Goal: Task Accomplishment & Management: Complete application form

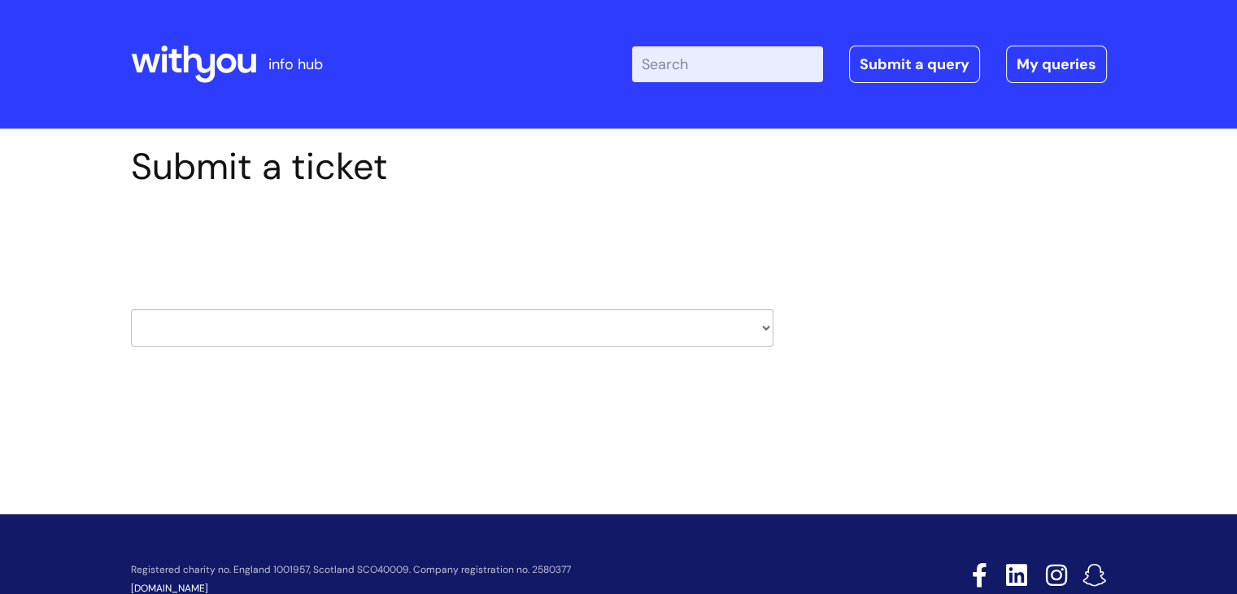
click at [330, 323] on select "HR / People IT and Support Clinical Drug Alerts Finance Accounts Data Support T…" at bounding box center [452, 327] width 642 height 37
select select "it_and_support"
click at [131, 309] on select "HR / People IT and Support Clinical Drug Alerts Finance Accounts Data Support T…" at bounding box center [452, 327] width 642 height 37
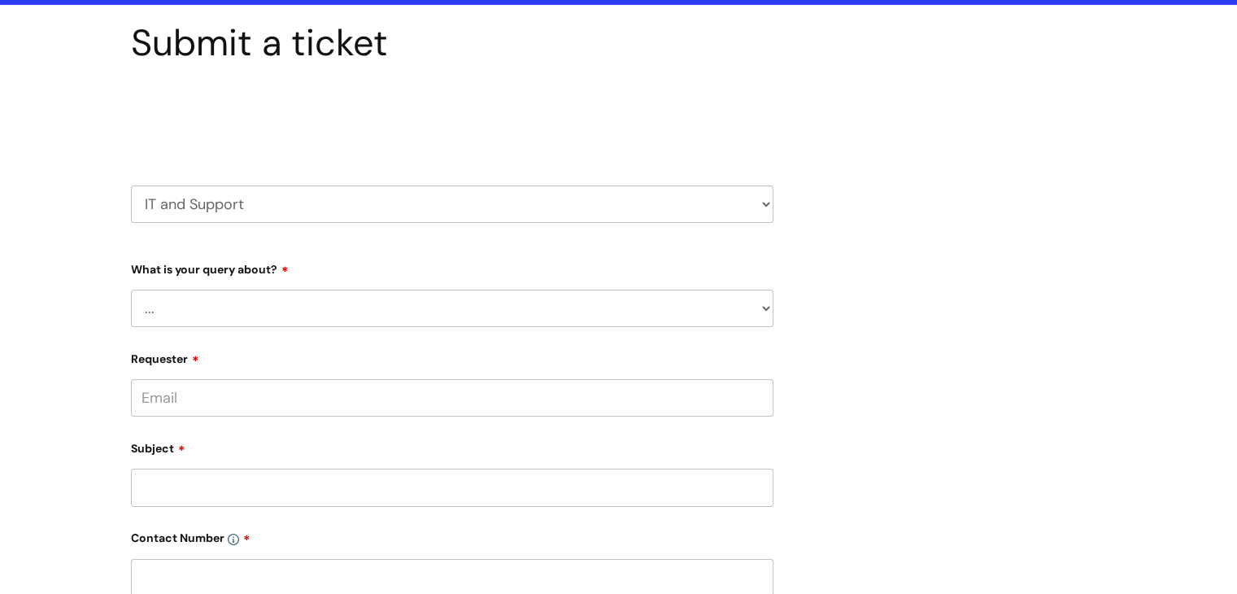
scroll to position [126, 0]
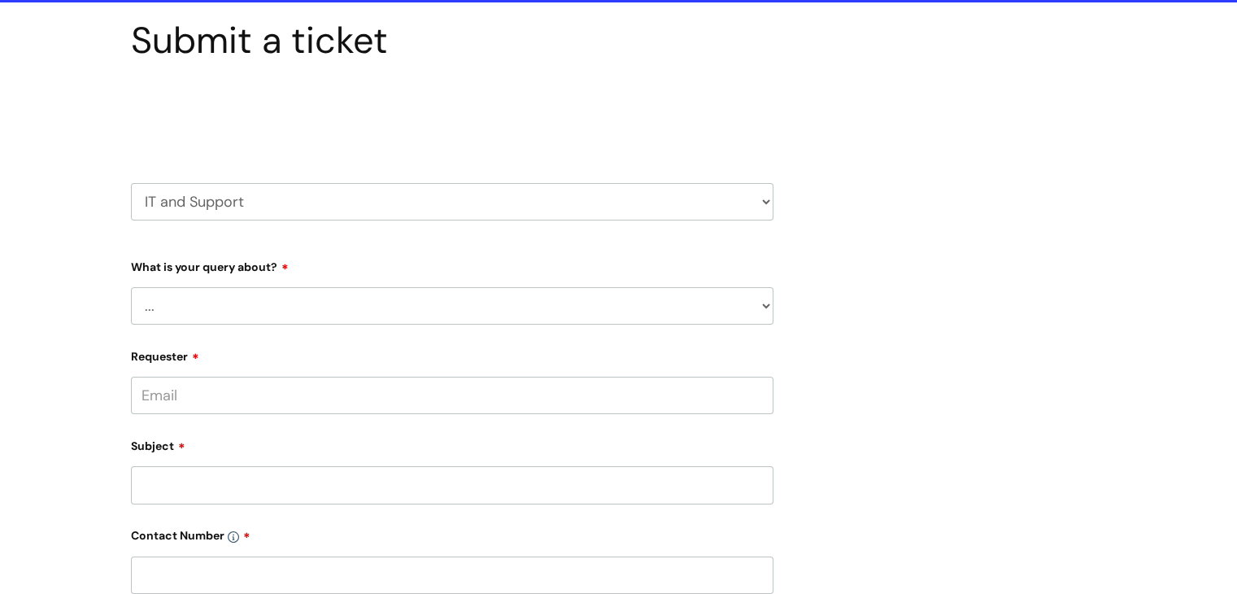
click at [207, 298] on select "... Mobile Phone Reset & MFA Accounts, Starters and Leavers IT Hardware issue I…" at bounding box center [452, 305] width 642 height 37
select select "System/software"
click at [131, 287] on select "... Mobile Phone Reset & MFA Accounts, Starters and Leavers IT Hardware issue I…" at bounding box center [452, 305] width 642 height 37
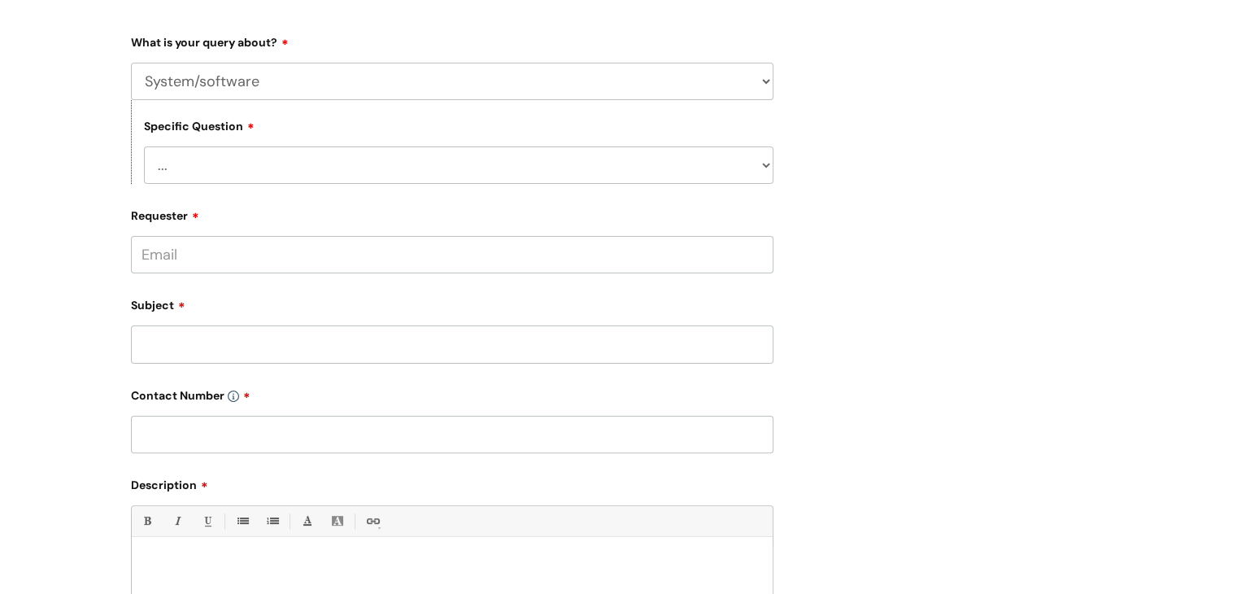
scroll to position [358, 0]
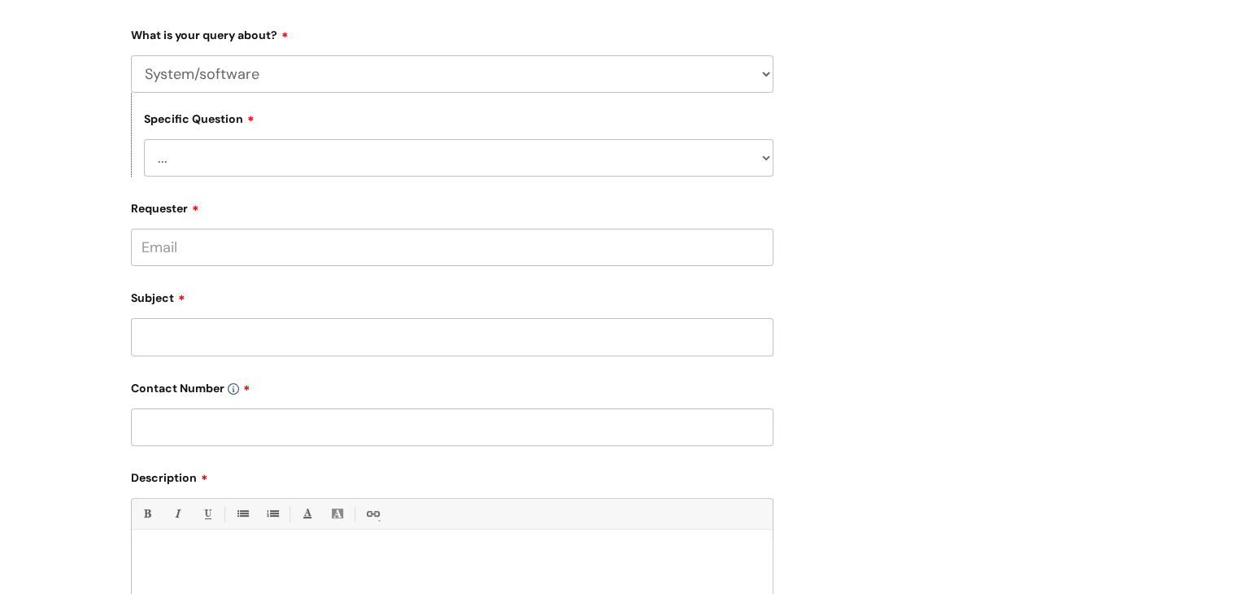
click at [283, 159] on select "... Halo PCMIS Iaptus NHS Email CJSM Email Mitel Another System Google (Workspa…" at bounding box center [458, 157] width 629 height 37
select select "Another System"
click at [144, 139] on select "... Halo PCMIS Iaptus NHS Email CJSM Email Mitel Another System Google (Workspa…" at bounding box center [458, 157] width 629 height 37
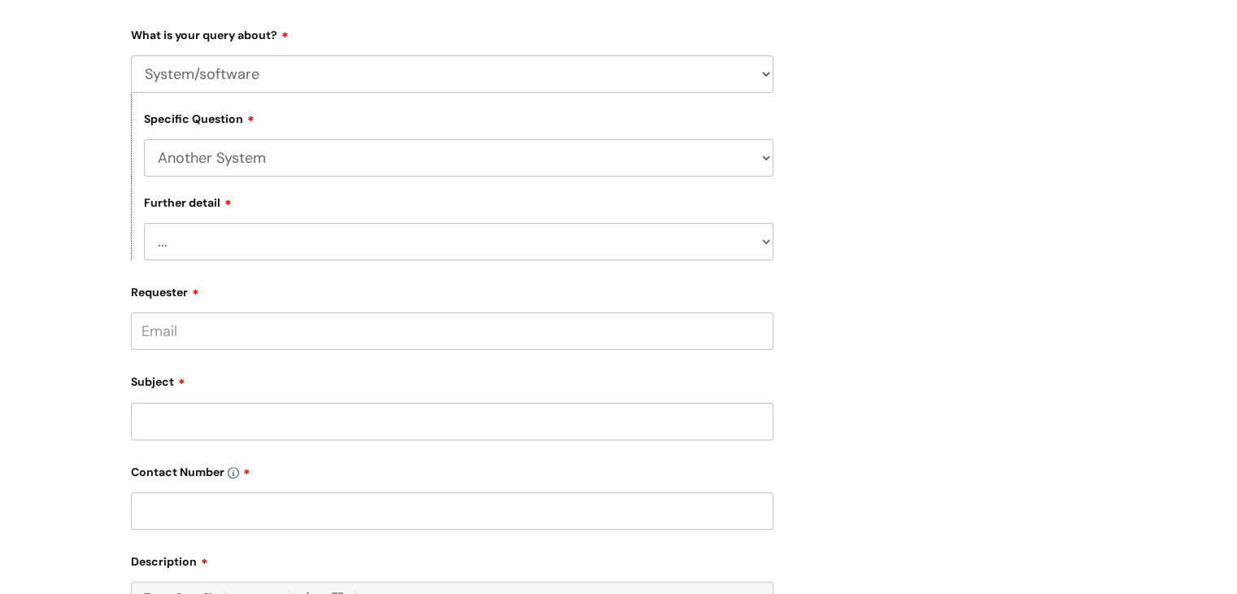
click at [224, 246] on select "... I’ve got a login issue Something else" at bounding box center [458, 241] width 629 height 37
select select "Something else"
click at [144, 224] on select "... I’ve got a login issue Something else" at bounding box center [458, 241] width 629 height 37
click at [198, 333] on input "Requester" at bounding box center [452, 330] width 642 height 37
type input "[PERSON_NAME][EMAIL_ADDRESS][DOMAIN_NAME]"
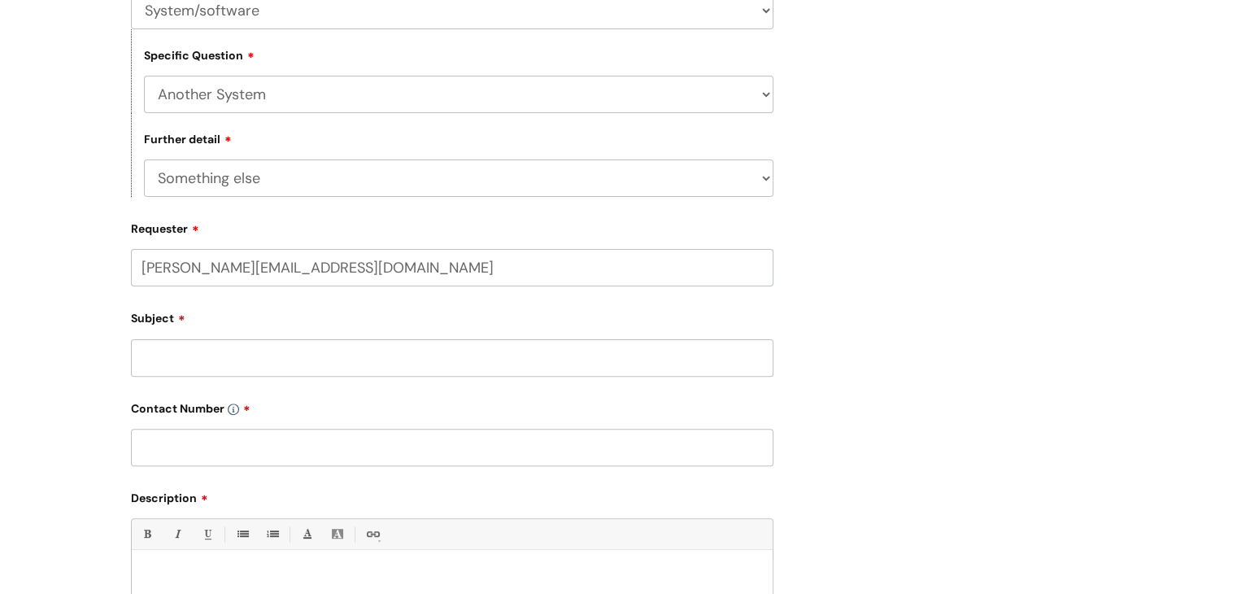
scroll to position [435, 0]
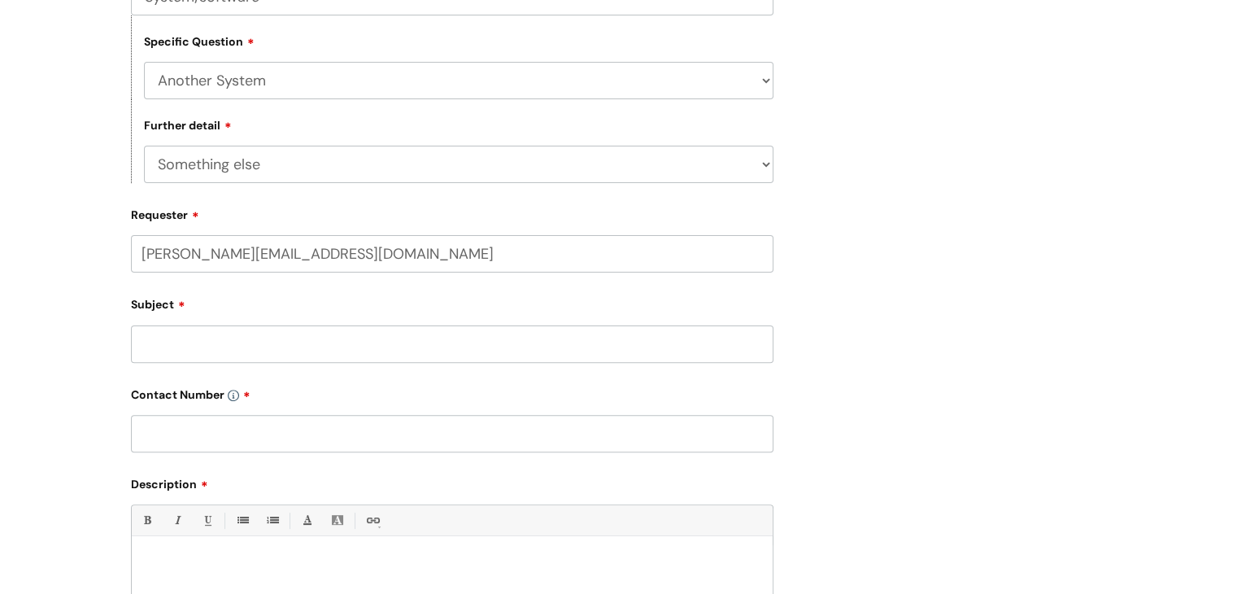
click at [207, 347] on input "Subject" at bounding box center [452, 343] width 642 height 37
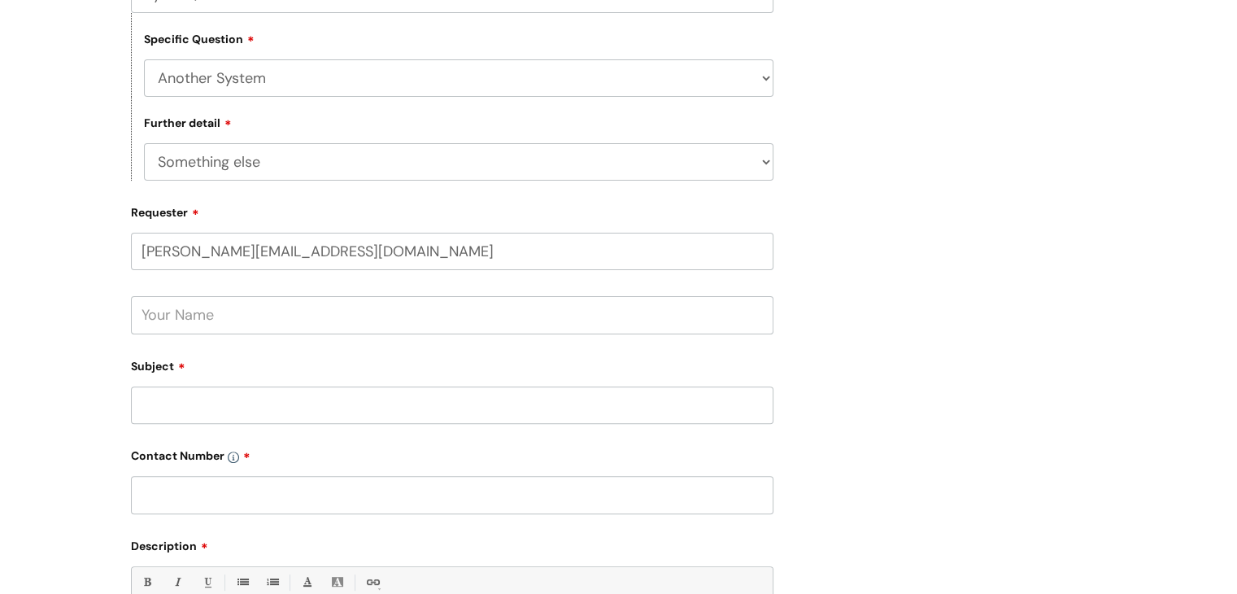
scroll to position [438, 0]
click at [185, 310] on input "text" at bounding box center [452, 313] width 642 height 37
type input "[PERSON_NAME]"
click at [182, 405] on input "Subject" at bounding box center [452, 403] width 642 height 37
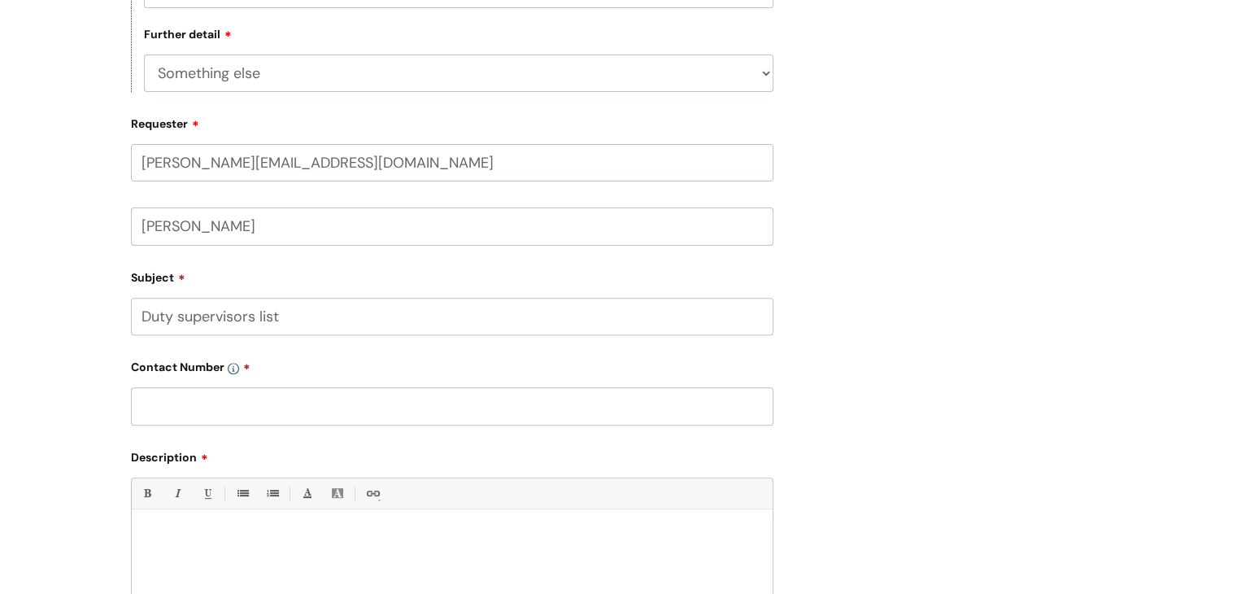
type input "Duty supervisors list"
click at [180, 400] on input "text" at bounding box center [452, 405] width 642 height 37
type input "07855167442"
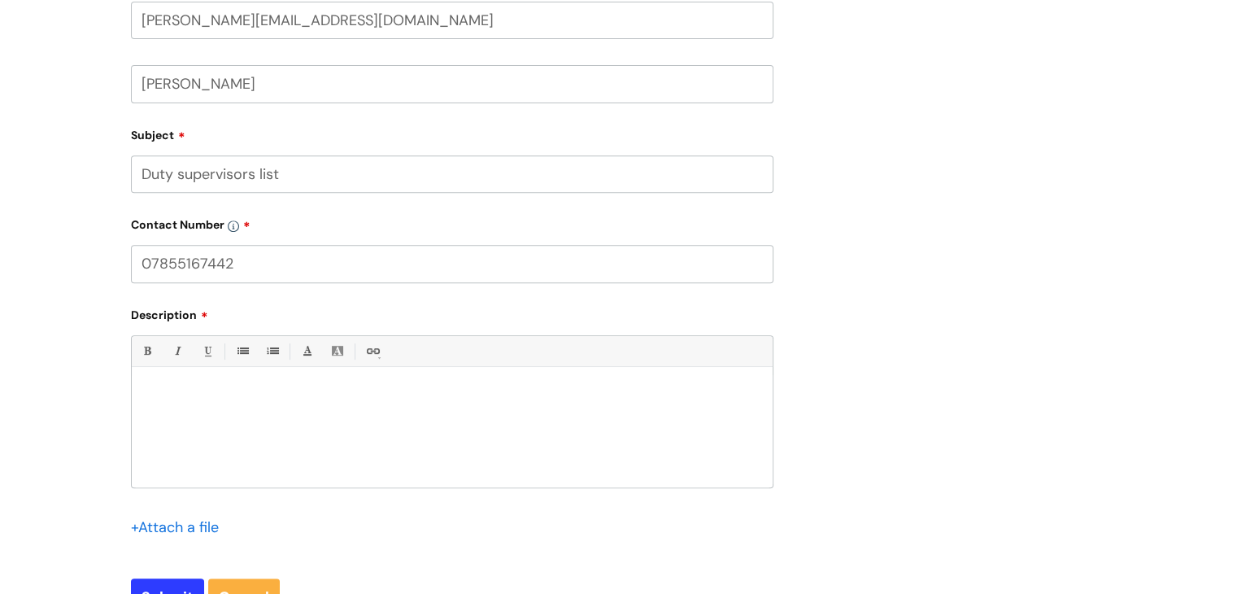
scroll to position [672, 0]
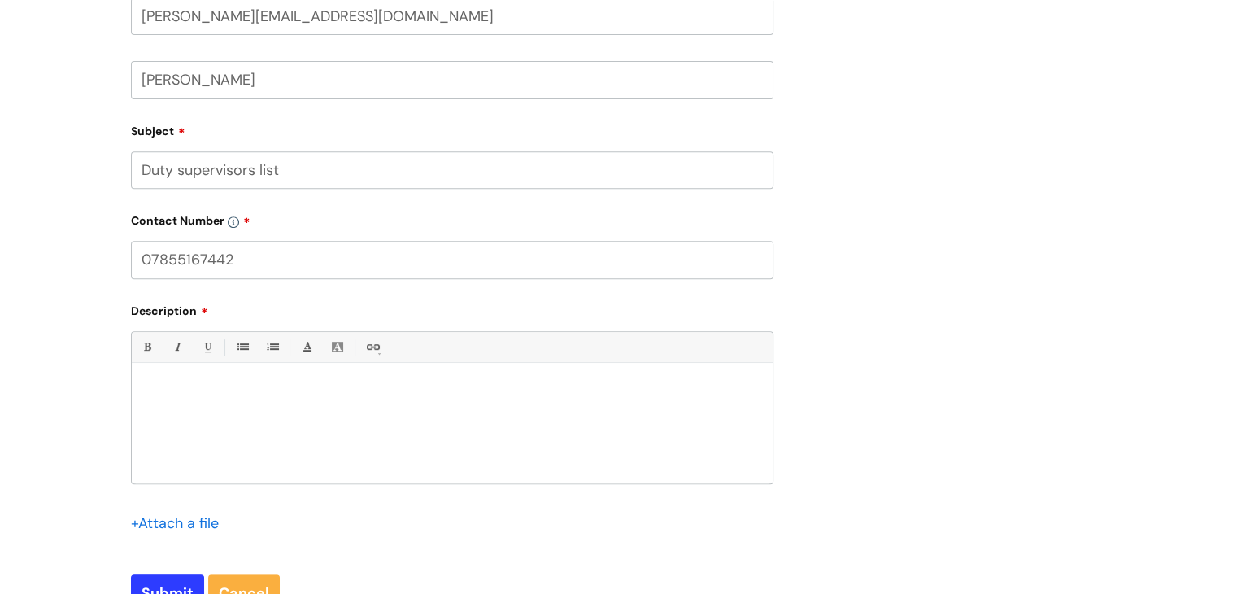
click at [222, 405] on div at bounding box center [452, 427] width 641 height 112
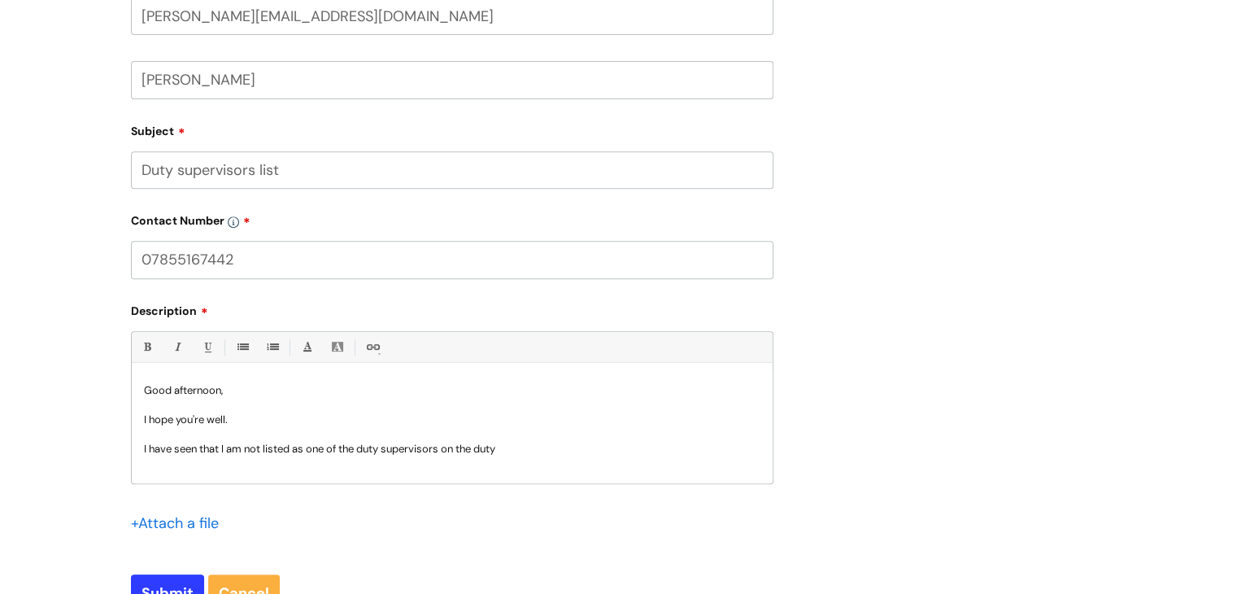
drag, startPoint x: 0, startPoint y: 7, endPoint x: 524, endPoint y: 445, distance: 682.4
click at [524, 445] on p "I have seen that I am not listed as one of the duty supervisors on the duty" at bounding box center [452, 449] width 616 height 15
click at [498, 450] on p "I have seen that I am not listed as one of the duty supervisors on the duty" at bounding box center [452, 449] width 616 height 15
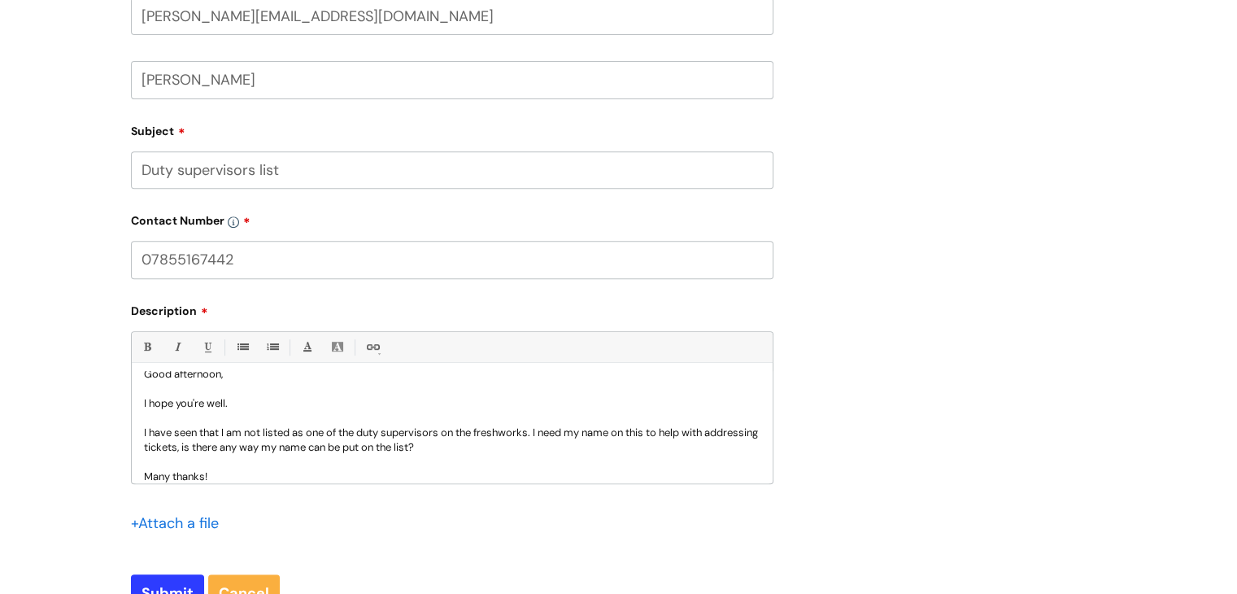
scroll to position [15, 0]
click at [469, 434] on p "I have seen that I am not listed as one of the duty supervisors on the freshwor…" at bounding box center [452, 440] width 616 height 29
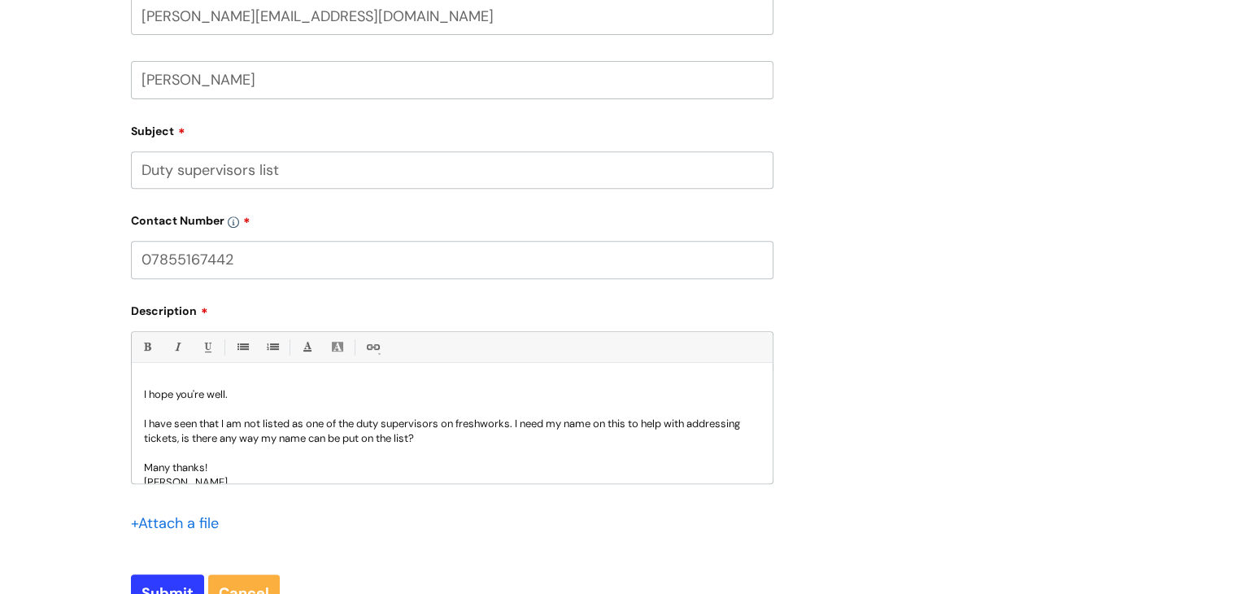
scroll to position [33, 0]
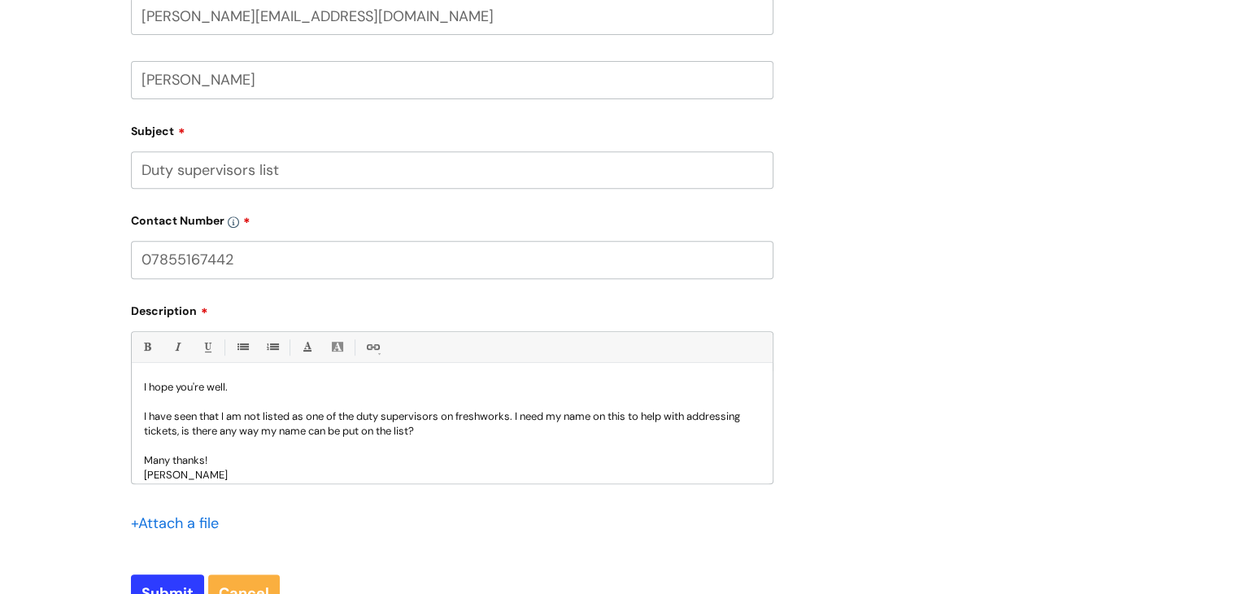
click at [634, 418] on p "I have seen that I am not listed as one of the duty supervisors on freshworks. …" at bounding box center [452, 423] width 616 height 29
click at [195, 433] on p "I have seen that I am not listed as one of the duty supervisors on freshworks. …" at bounding box center [452, 423] width 616 height 29
click at [543, 430] on p "I have seen that I am not listed as one of the duty supervisors on freshworks. …" at bounding box center [452, 423] width 616 height 29
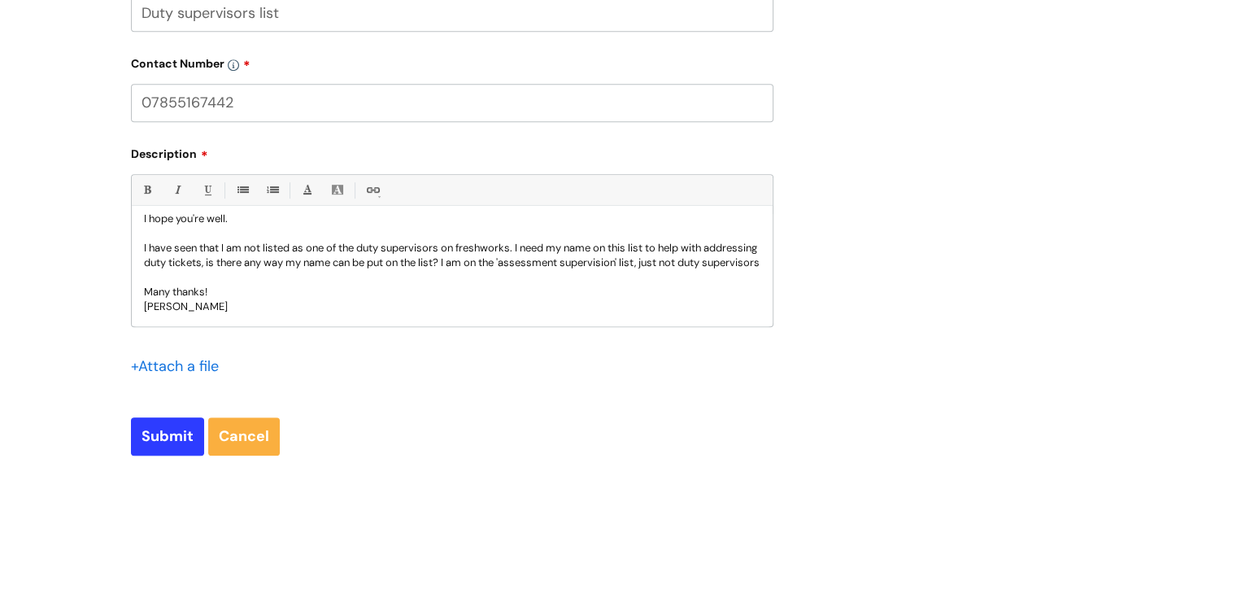
scroll to position [831, 0]
click at [153, 437] on input "Submit" at bounding box center [167, 434] width 73 height 37
type input "Please Wait..."
